Goal: Information Seeking & Learning: Learn about a topic

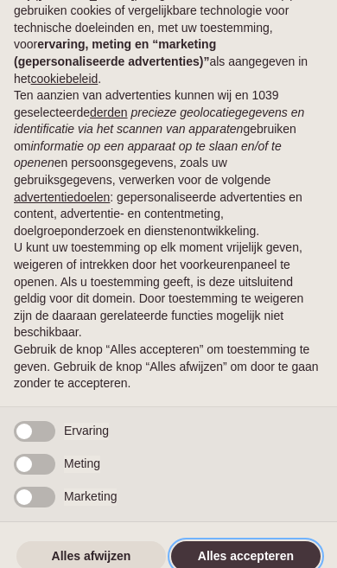
click at [232, 547] on button "Alles accepteren" at bounding box center [245, 556] width 149 height 31
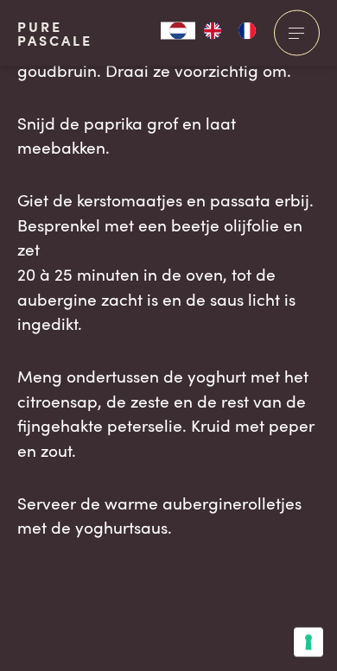
scroll to position [2293, 0]
click at [315, 417] on p "Meng ondertussen de yoghurt met het citroensap, de zeste en de rest van de fijn…" at bounding box center [168, 413] width 303 height 99
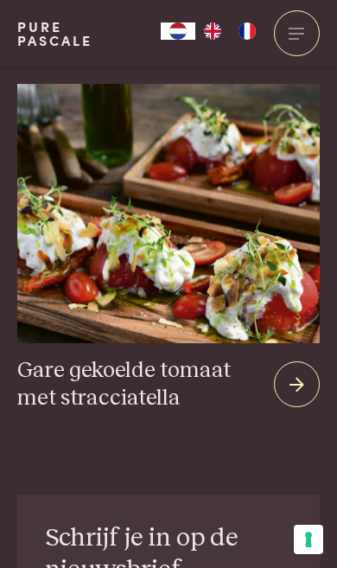
scroll to position [4795, 0]
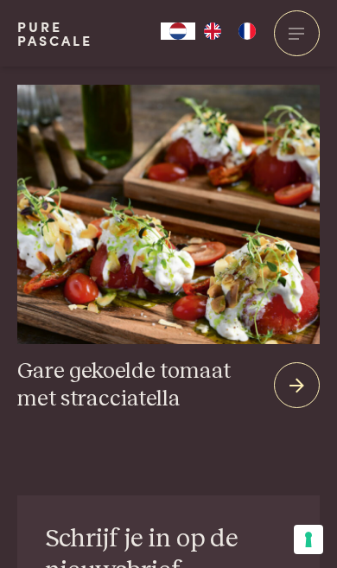
click at [305, 362] on div at bounding box center [297, 385] width 46 height 46
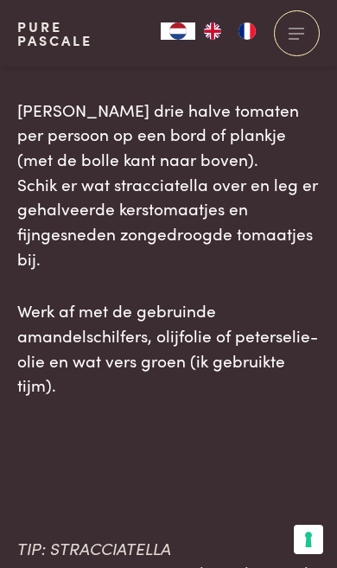
scroll to position [1757, 0]
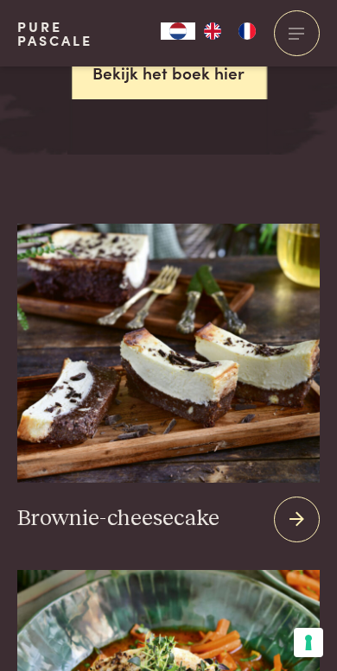
scroll to position [3956, 0]
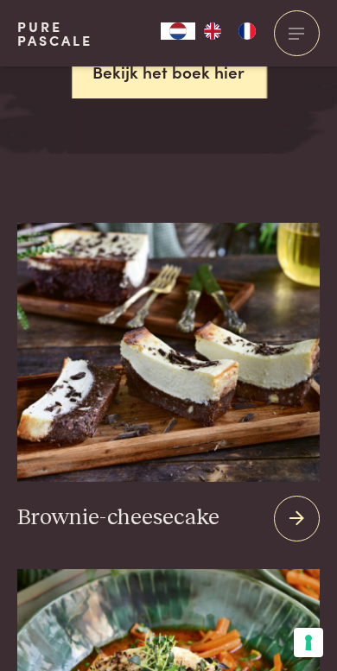
click at [297, 506] on icon at bounding box center [296, 518] width 15 height 25
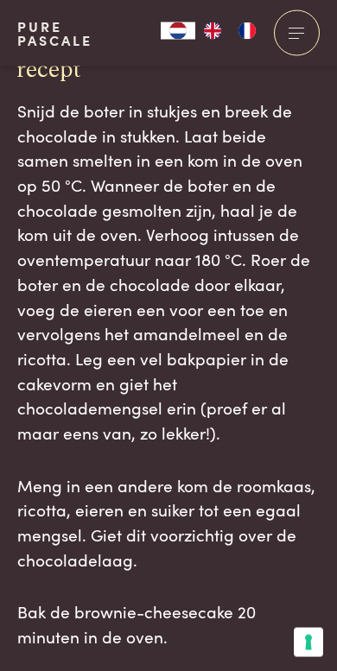
scroll to position [1690, 0]
